Goal: Task Accomplishment & Management: Manage account settings

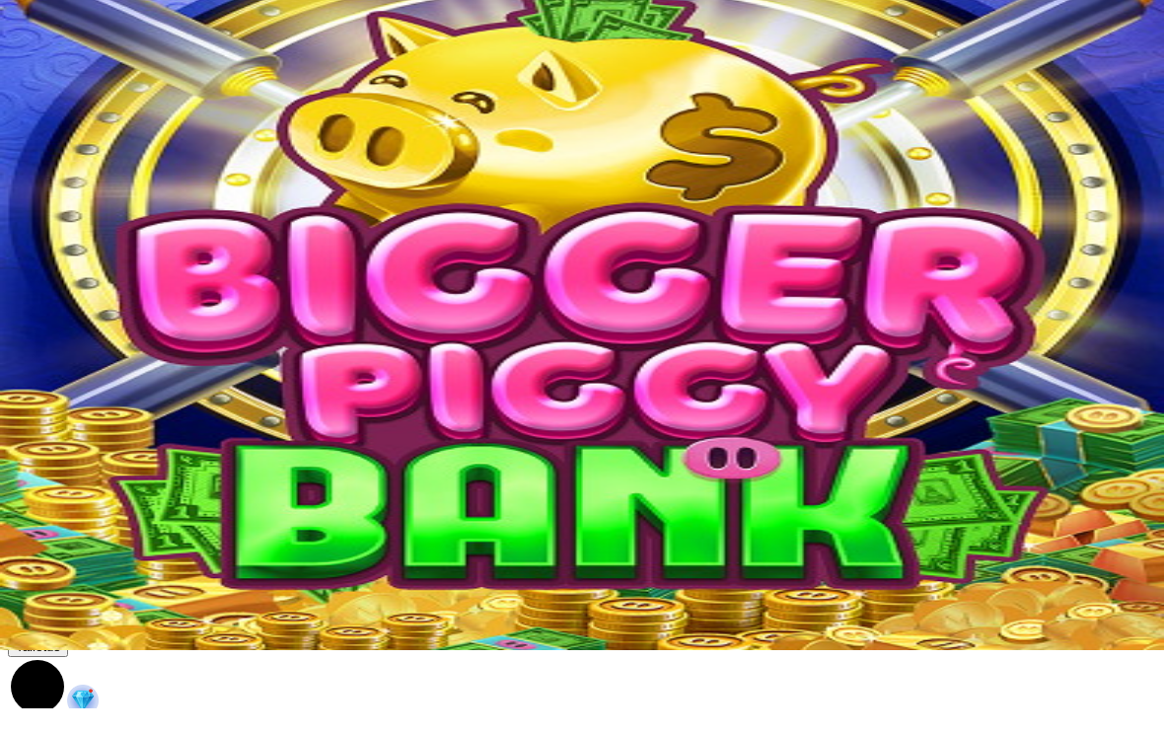
click at [137, 105] on img "Primary" at bounding box center [105, 64] width 81 height 81
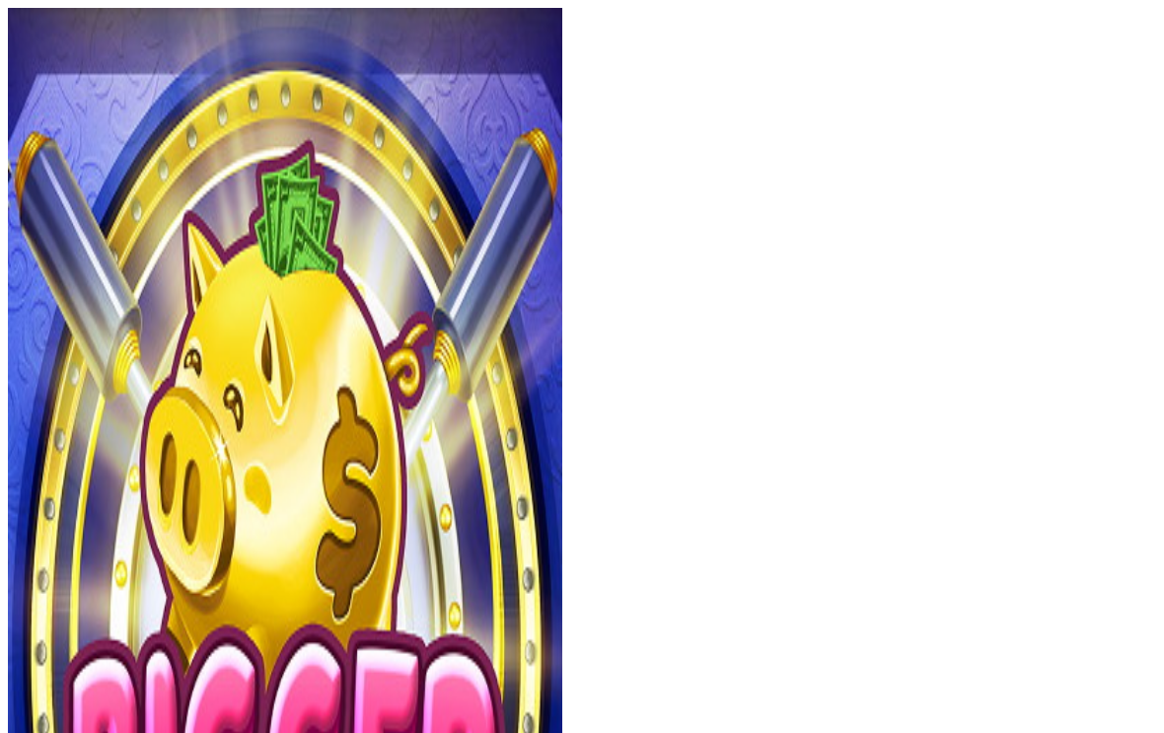
scroll to position [25, 0]
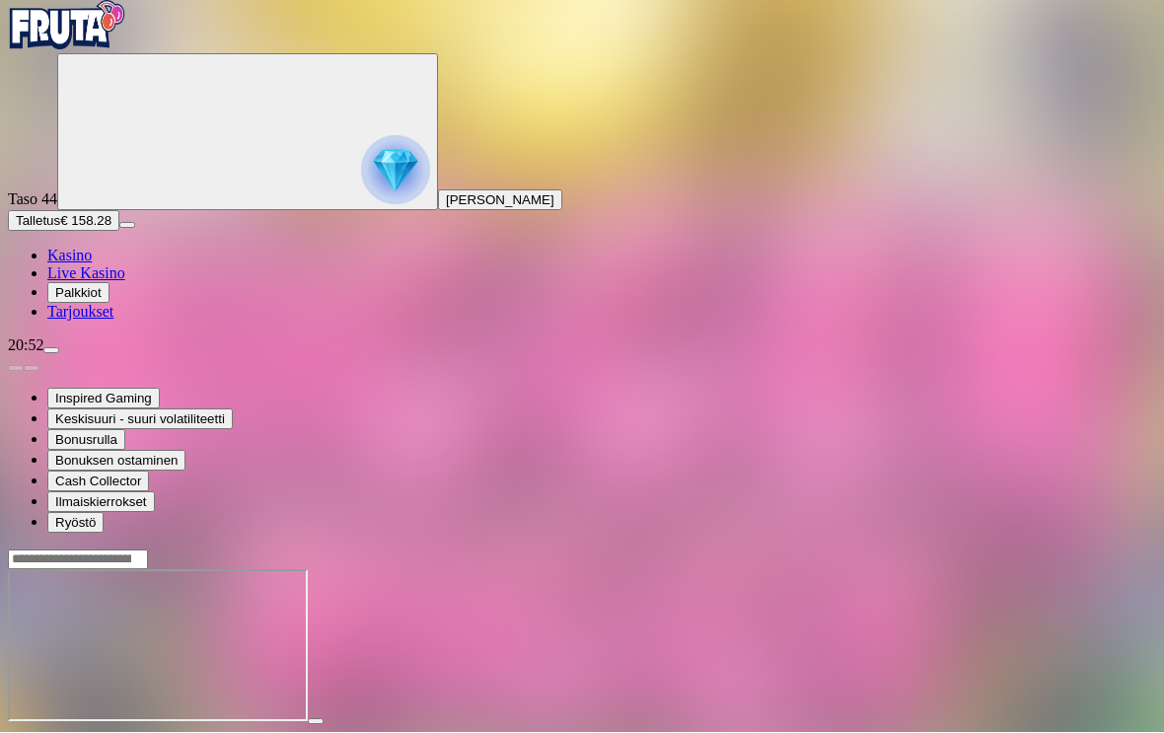
click at [16, 732] on span "close icon" at bounding box center [16, 740] width 0 height 0
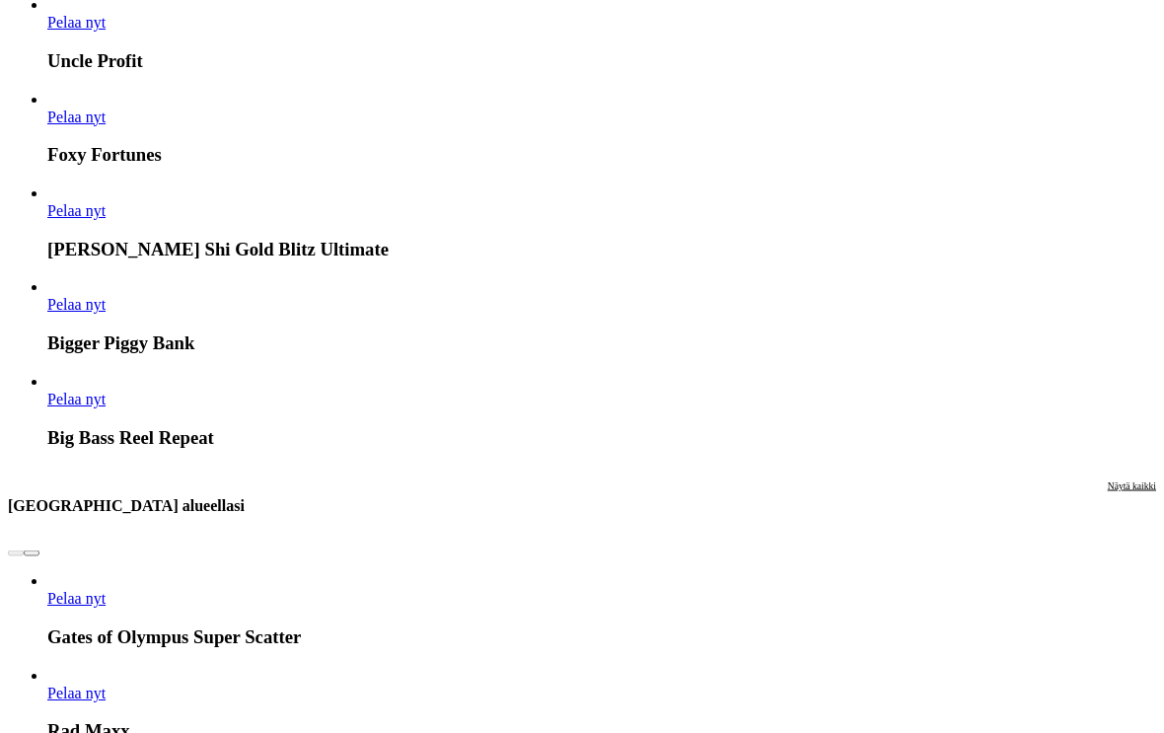
scroll to position [1630, 0]
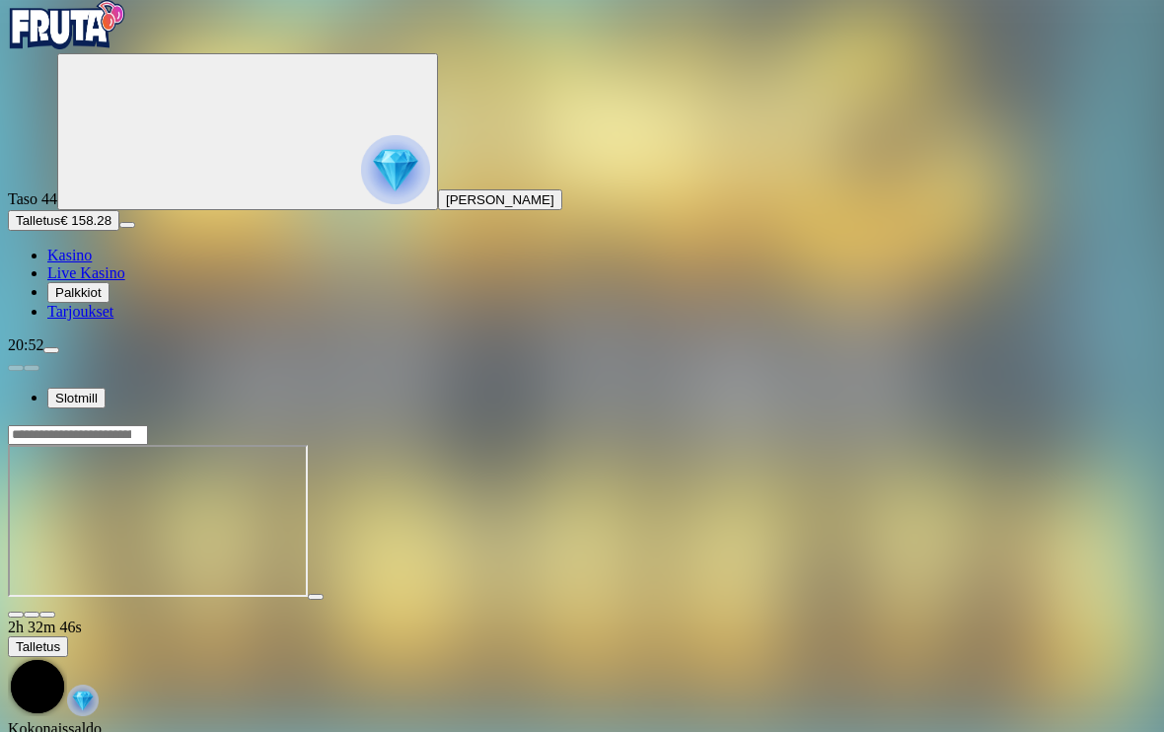
click at [47, 615] on span "fullscreen icon" at bounding box center [47, 615] width 0 height 0
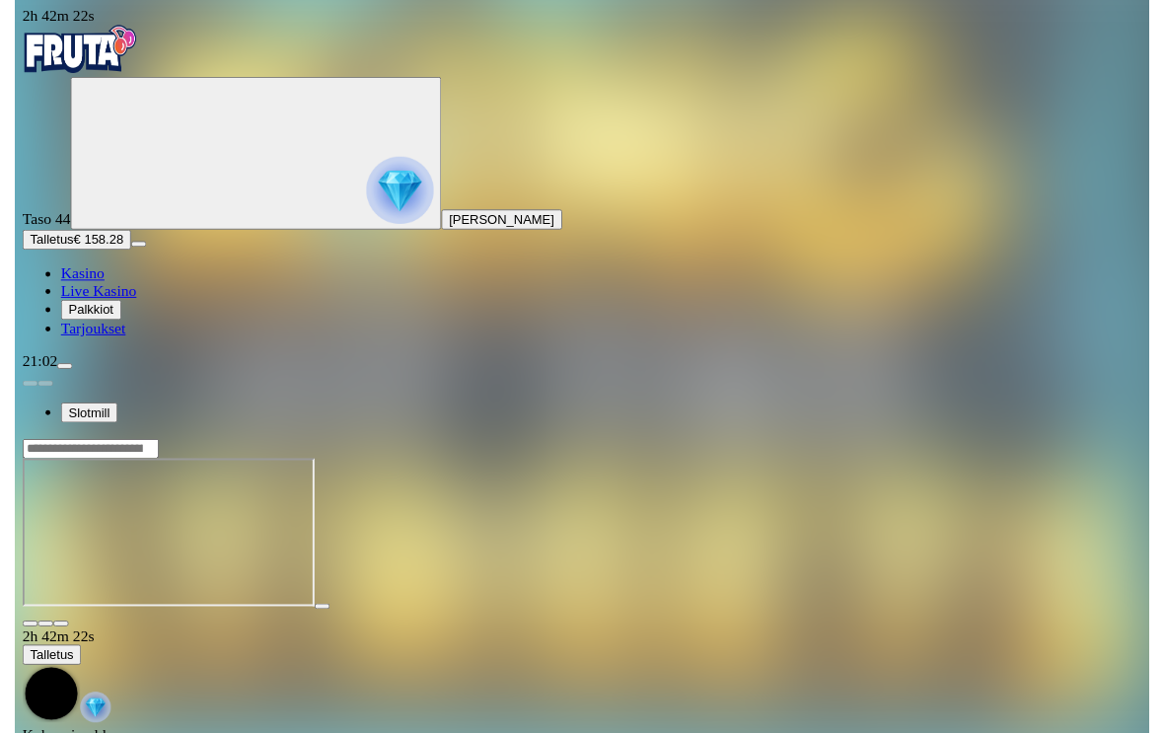
scroll to position [26, 0]
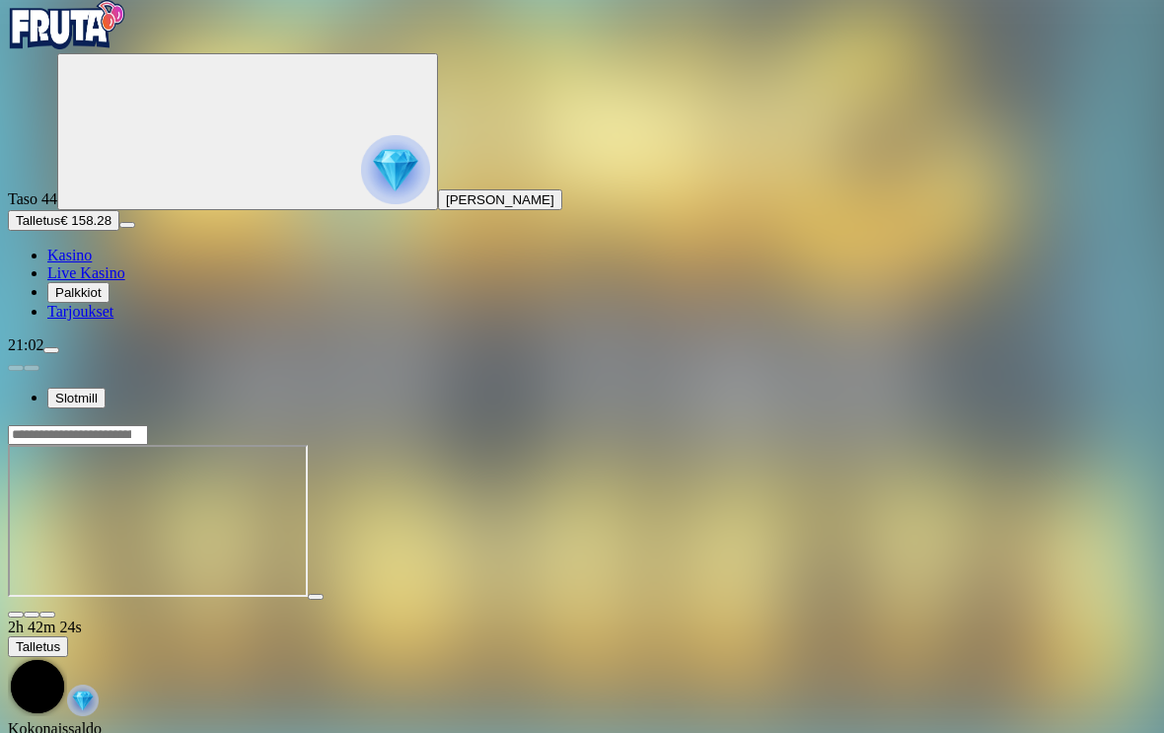
click at [16, 614] on span "close icon" at bounding box center [16, 614] width 0 height 0
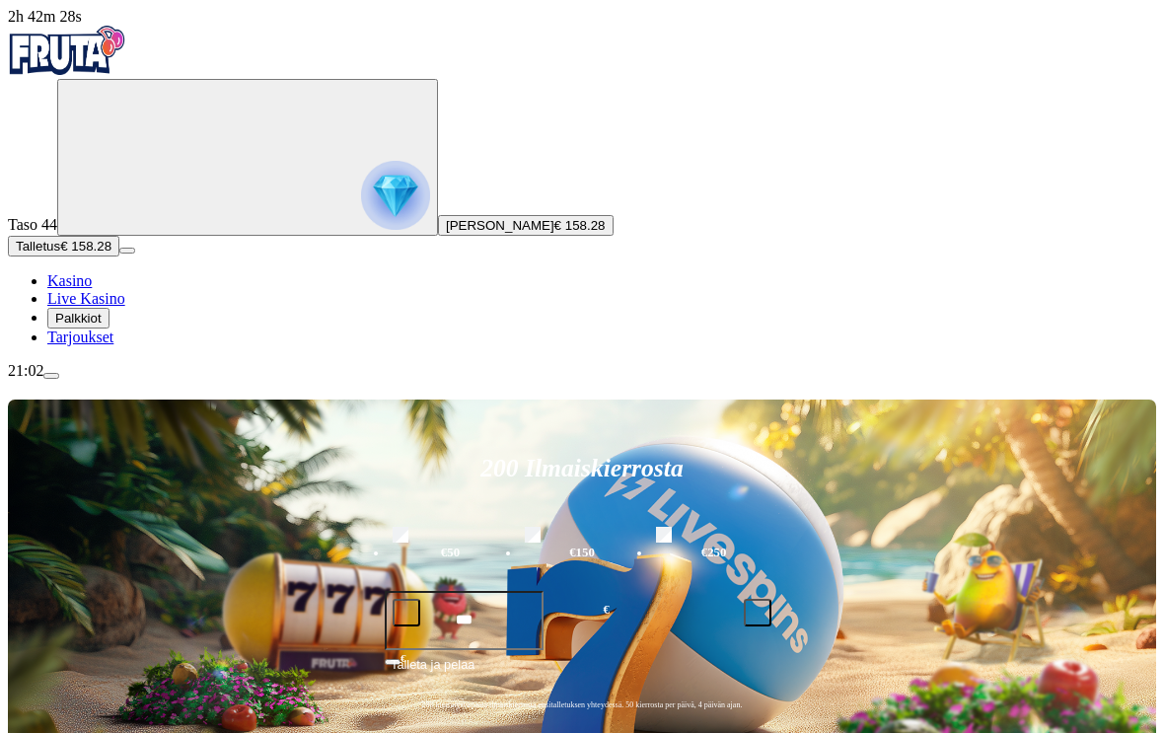
click at [51, 376] on span "menu icon" at bounding box center [51, 376] width 0 height 0
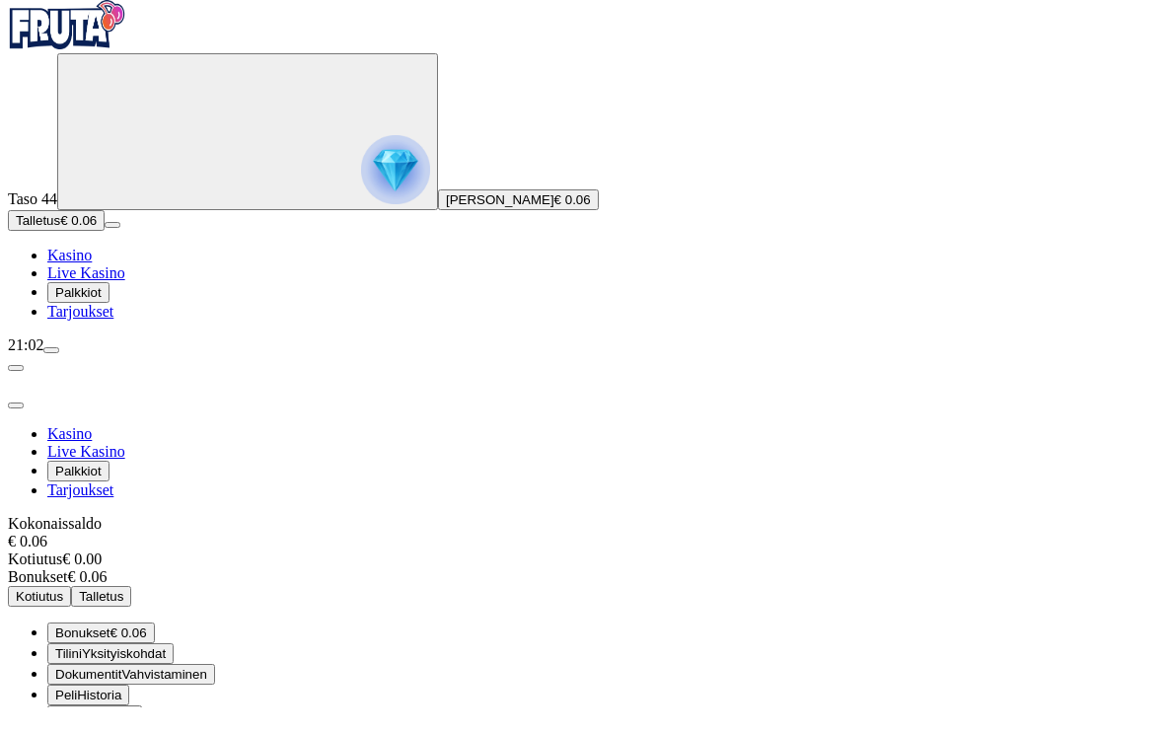
scroll to position [1, 0]
click at [147, 651] on span "€ 0.06" at bounding box center [128, 658] width 36 height 15
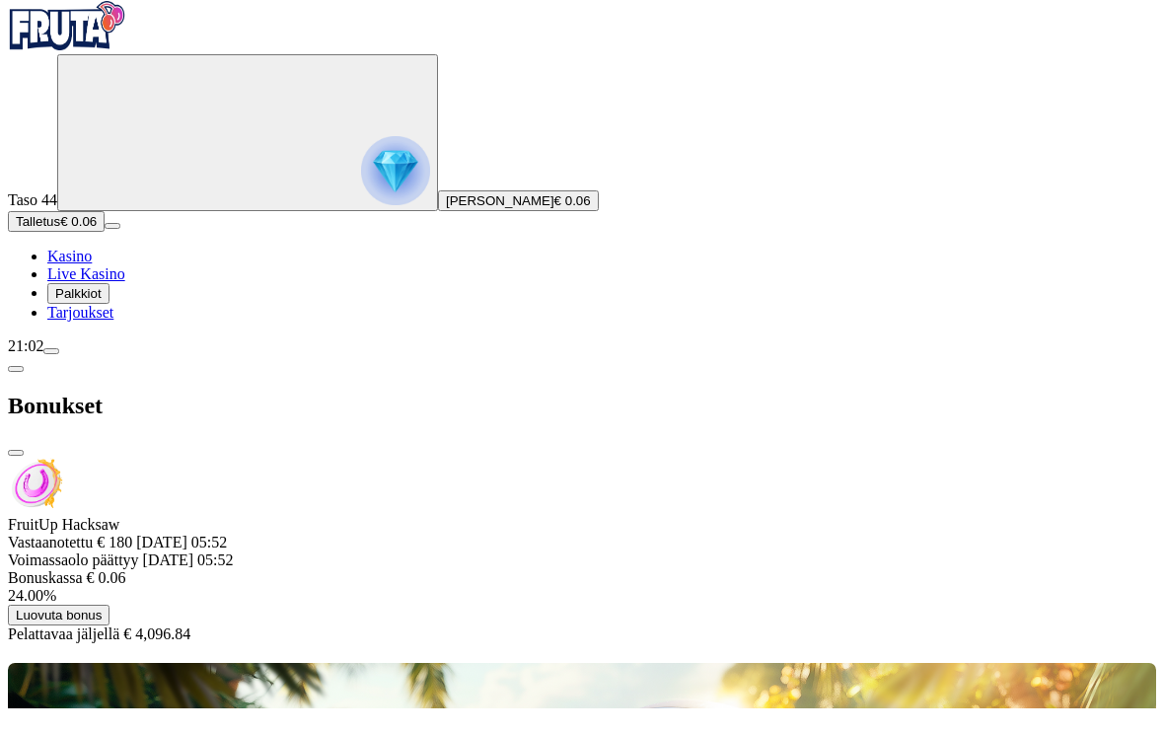
click at [59, 379] on button "menu" at bounding box center [51, 376] width 16 height 6
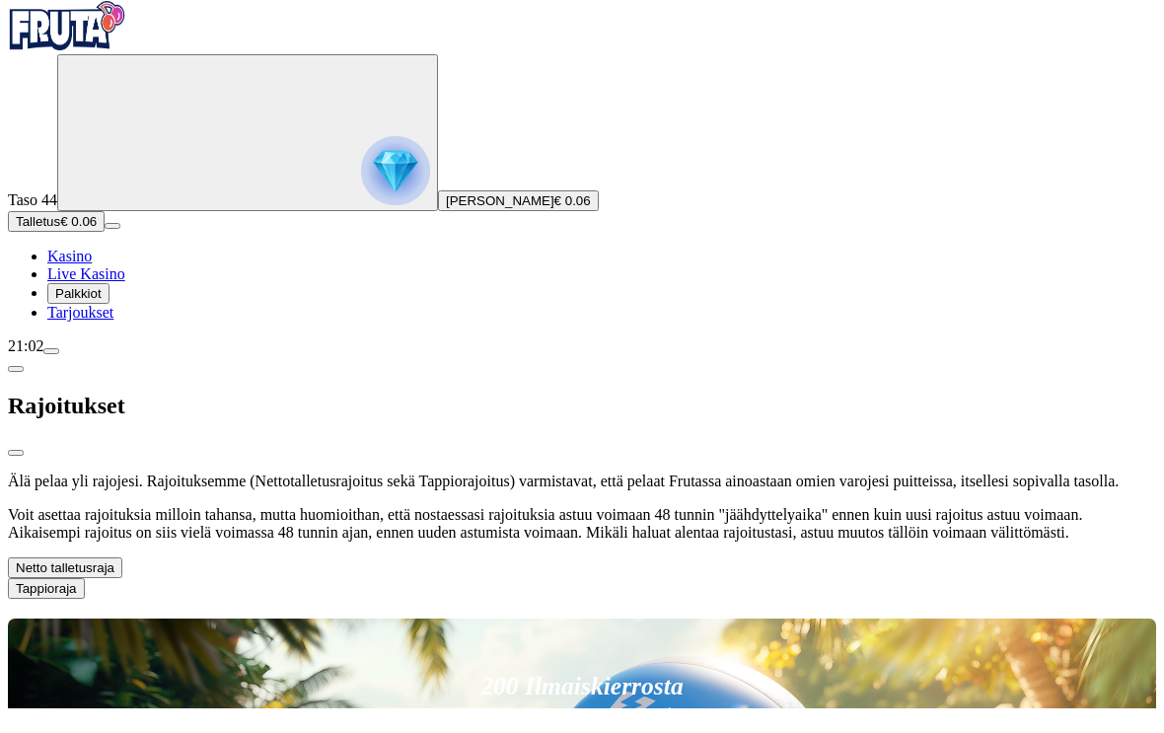
click at [114, 585] on span "chevron-down icon" at bounding box center [114, 592] width 0 height 15
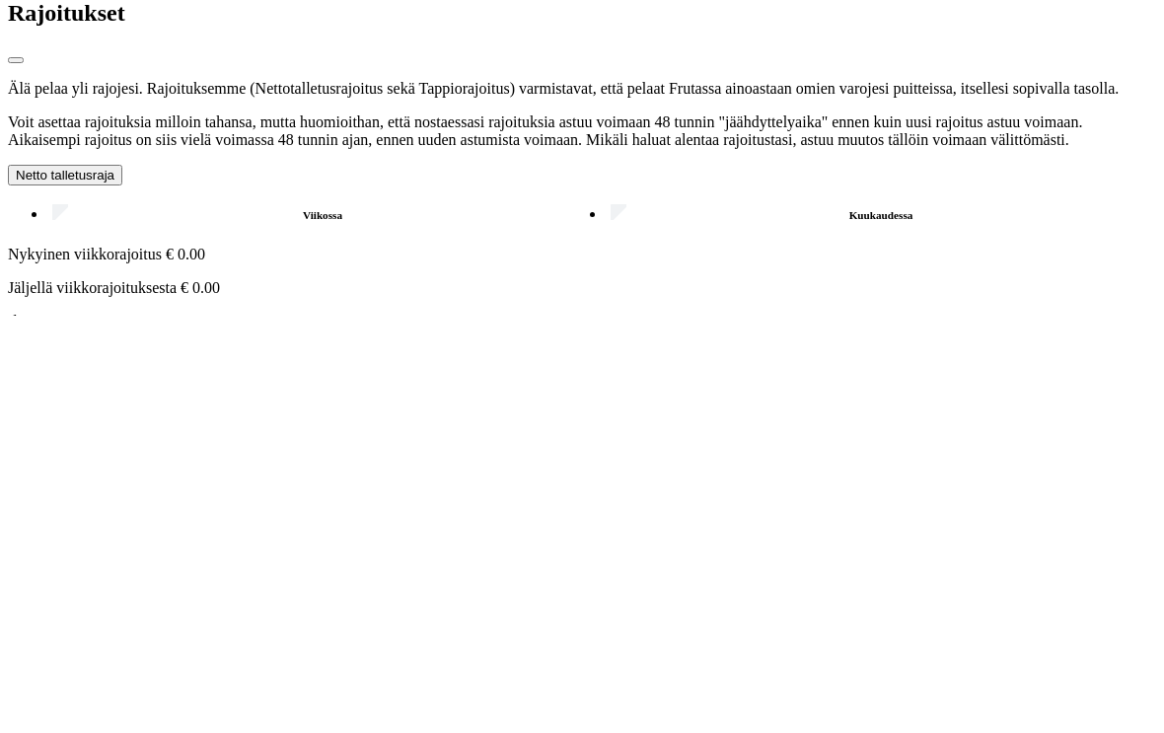
scroll to position [1, 0]
click at [605, 618] on label "Kuukaudessa" at bounding box center [880, 632] width 550 height 29
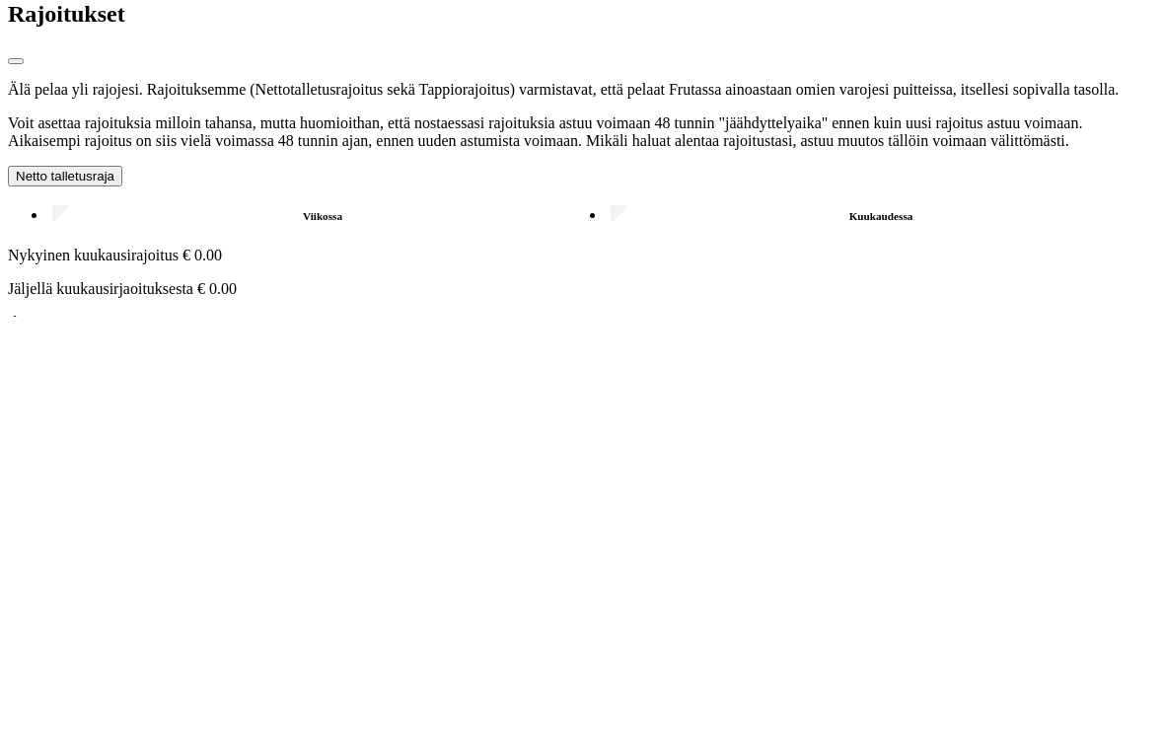
scroll to position [0, 0]
type input "***"
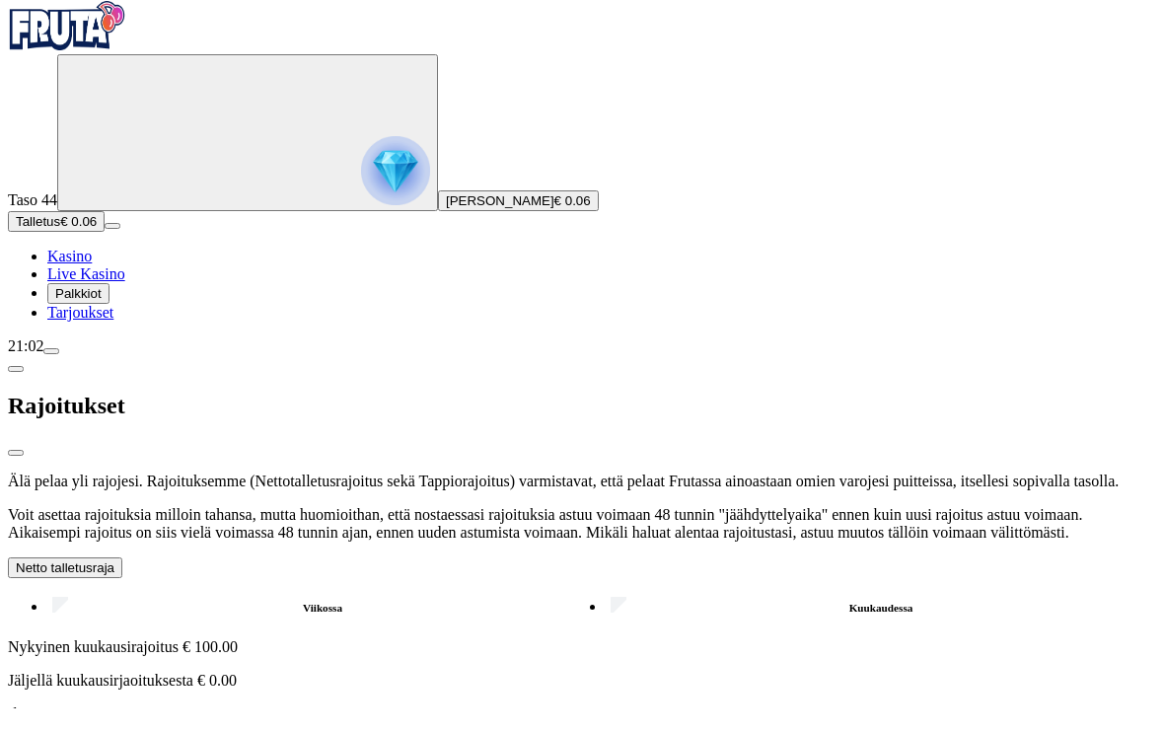
scroll to position [77, 0]
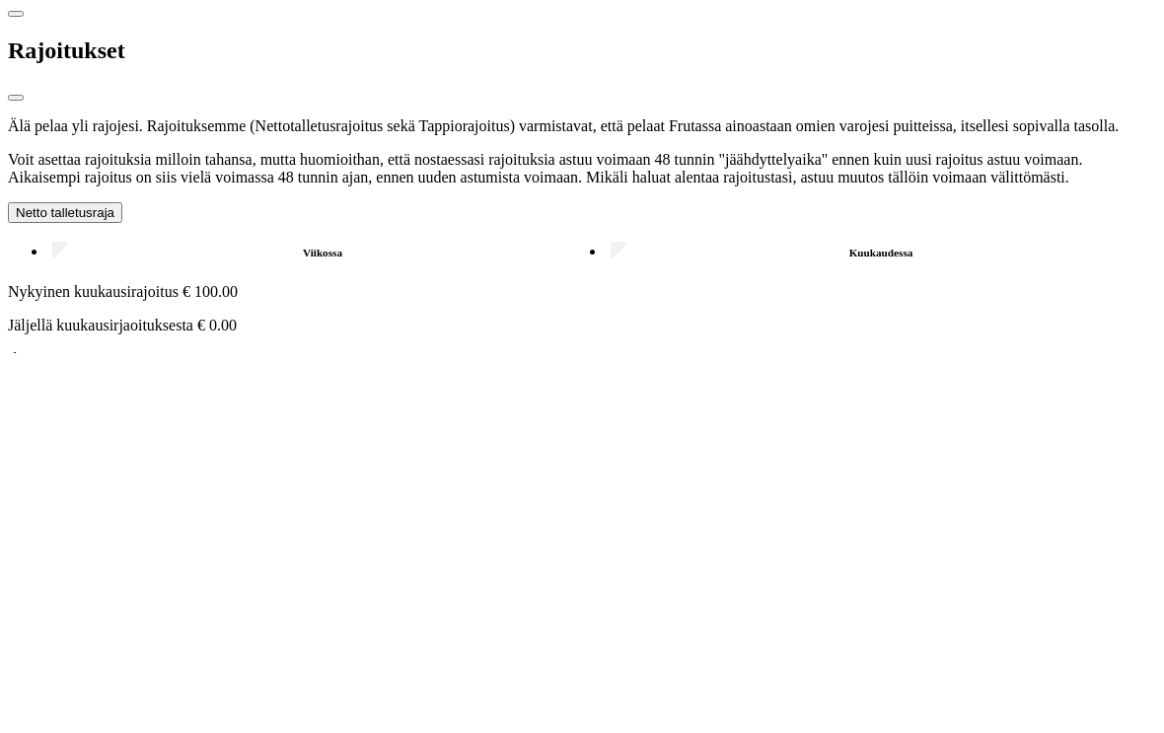
type input "***"
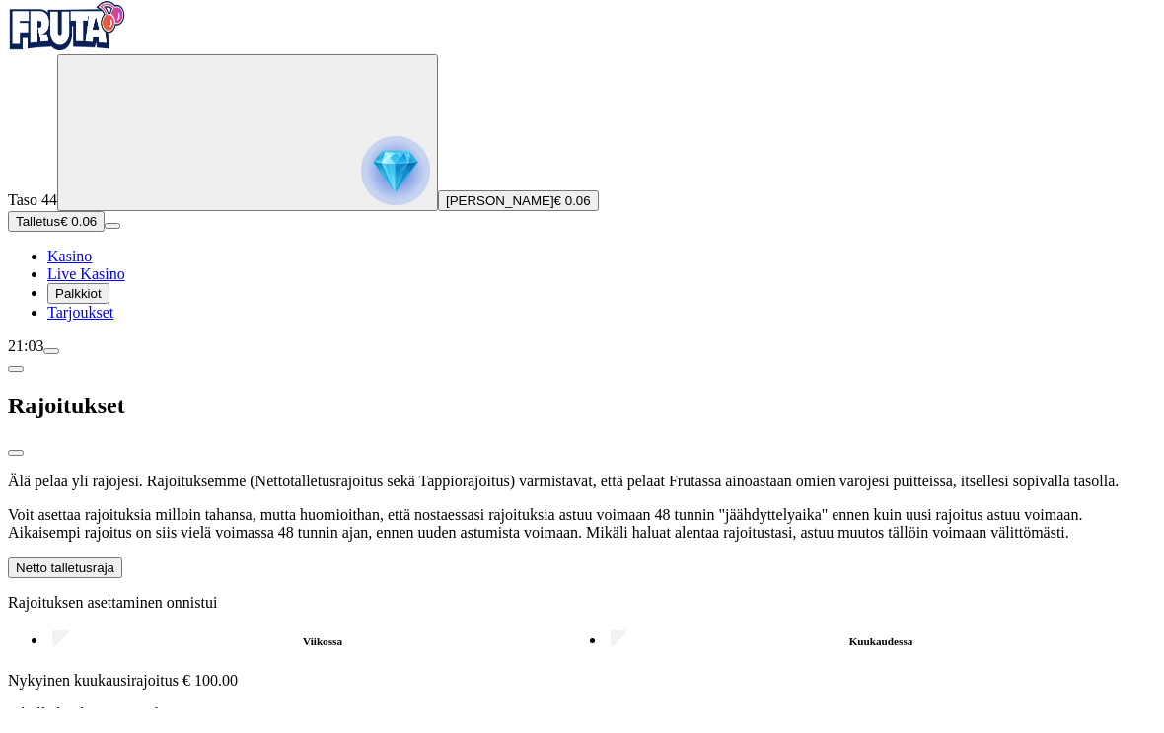
click at [16, 477] on span "close icon" at bounding box center [16, 477] width 0 height 0
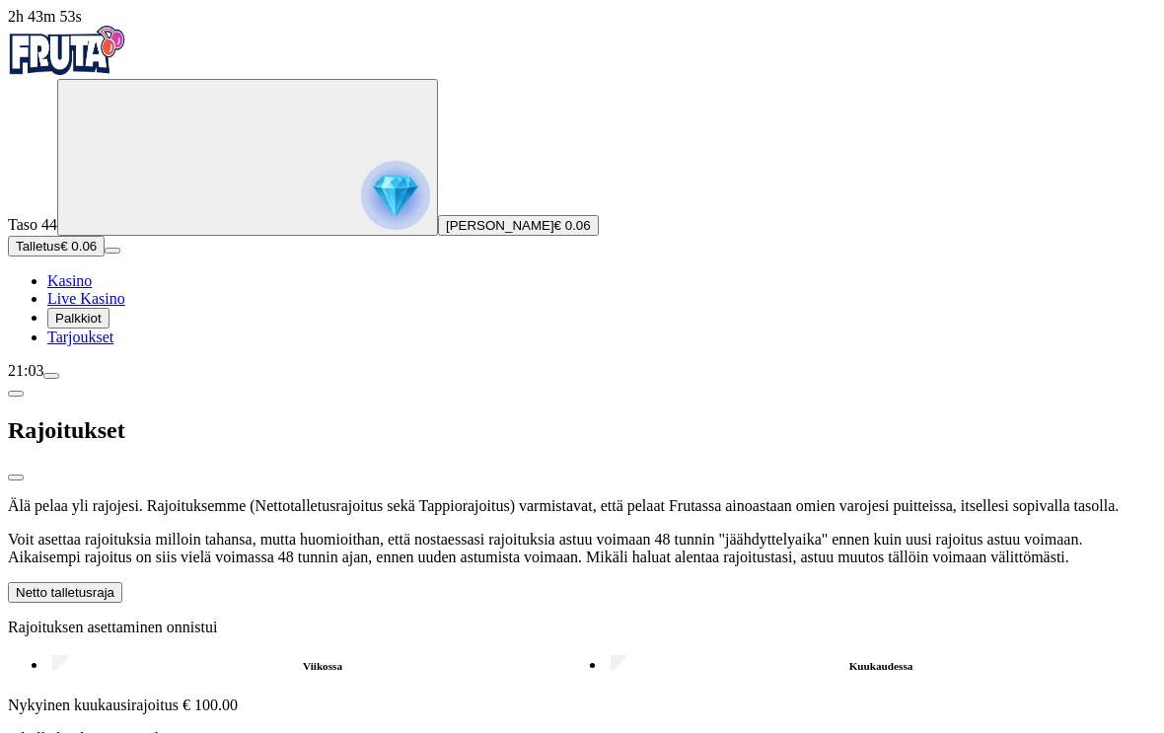
scroll to position [26, 0]
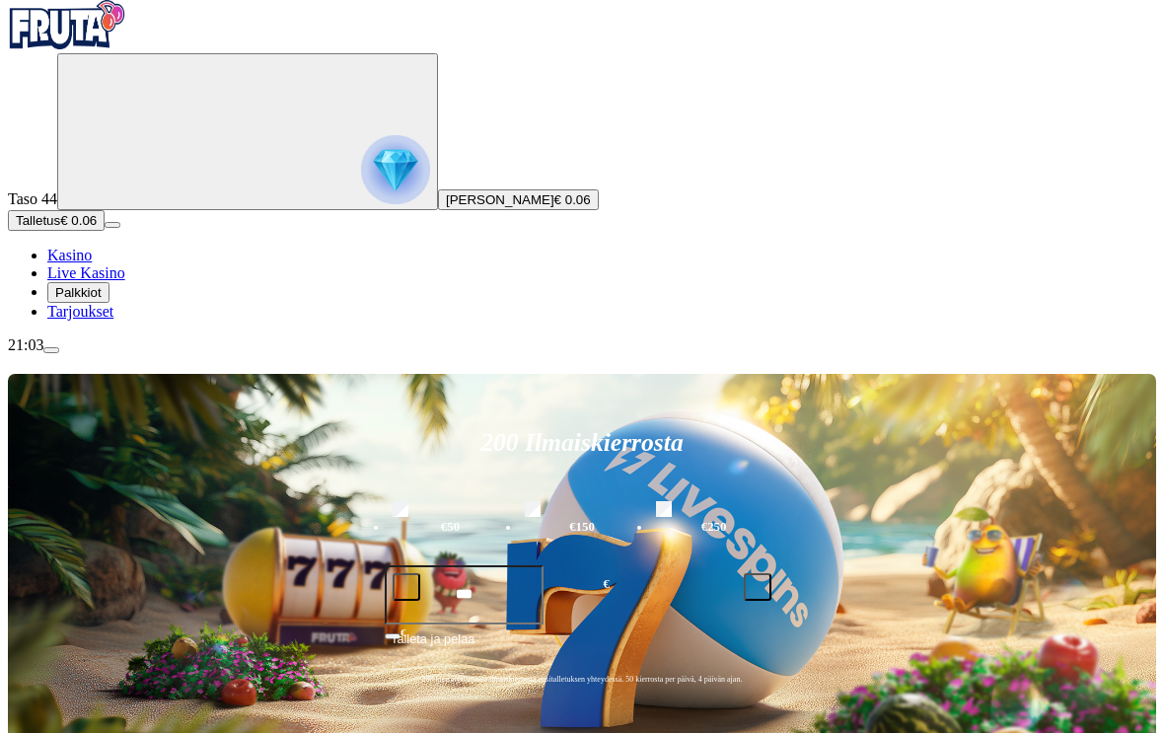
click at [51, 350] on span "menu icon" at bounding box center [51, 350] width 0 height 0
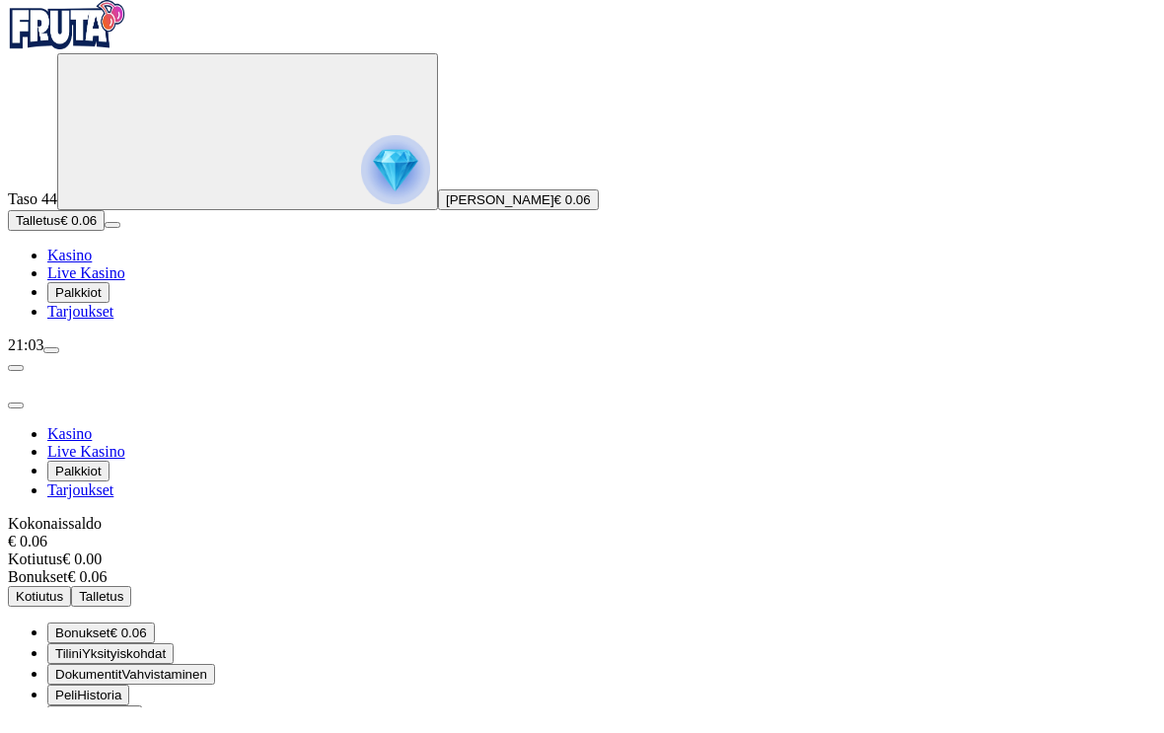
scroll to position [1, 0]
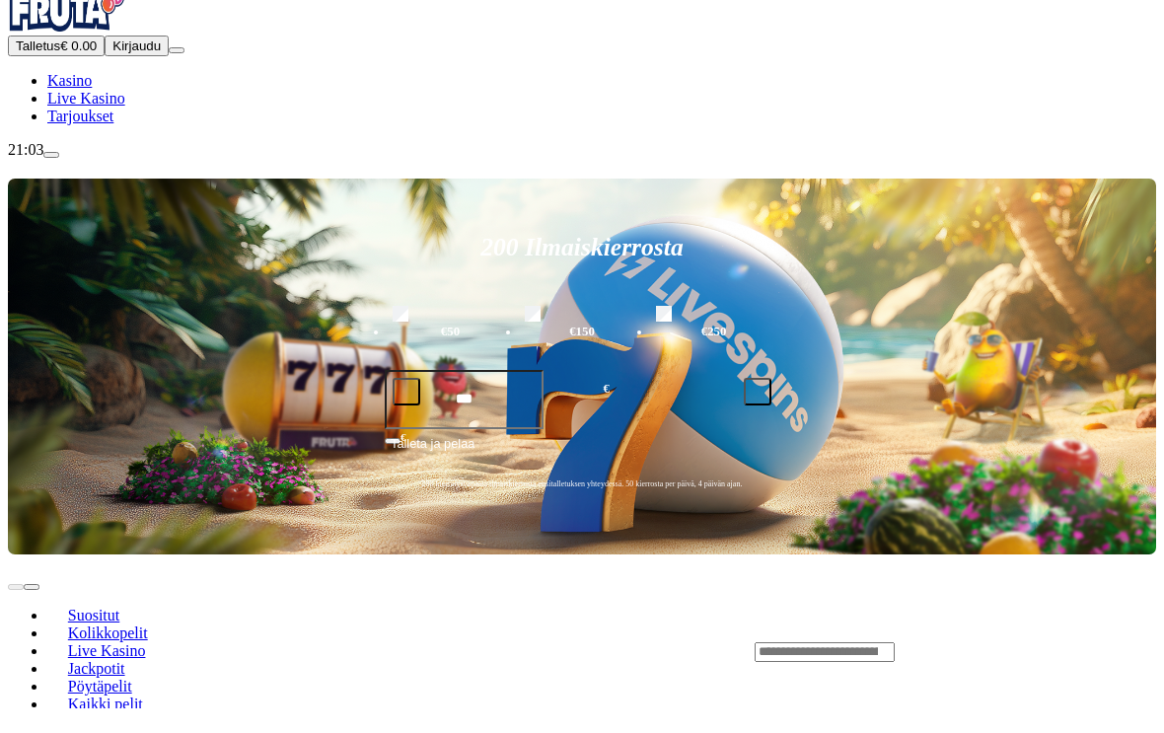
scroll to position [26, 0]
